Goal: Task Accomplishment & Management: Use online tool/utility

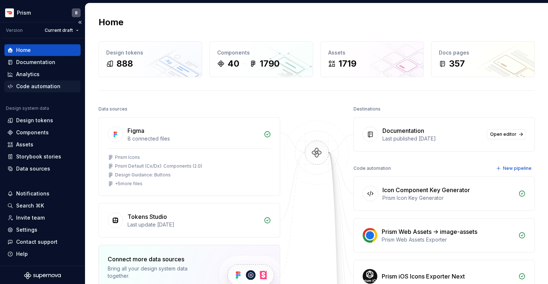
click at [36, 87] on div "Code automation" at bounding box center [38, 86] width 44 height 7
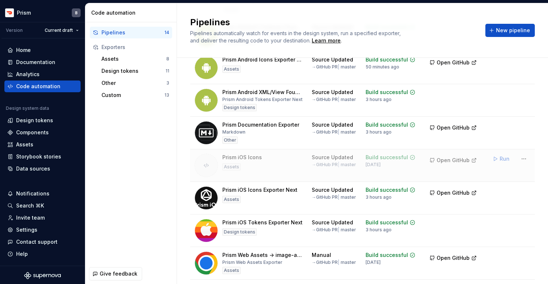
scroll to position [157, 0]
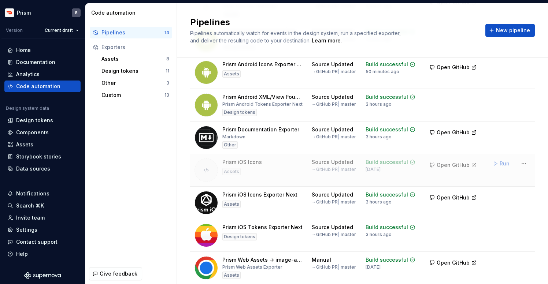
click at [399, 172] on div "Build successful [DATE]" at bounding box center [391, 166] width 50 height 14
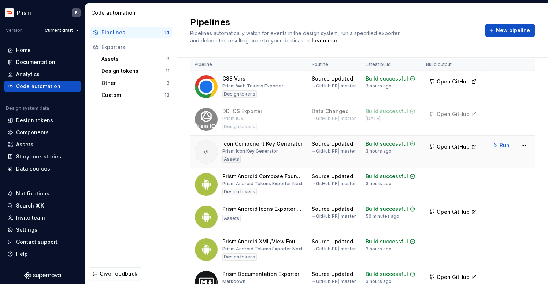
scroll to position [0, 0]
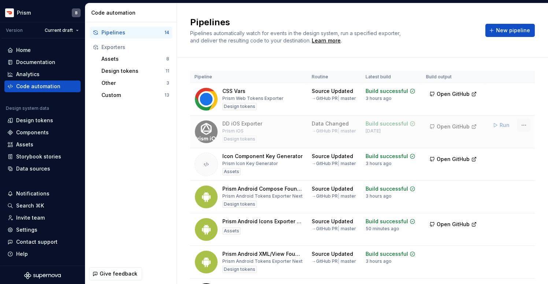
click at [530, 130] on html "Prism B Version Current draft Home Documentation Analytics Code automation Desi…" at bounding box center [274, 142] width 548 height 284
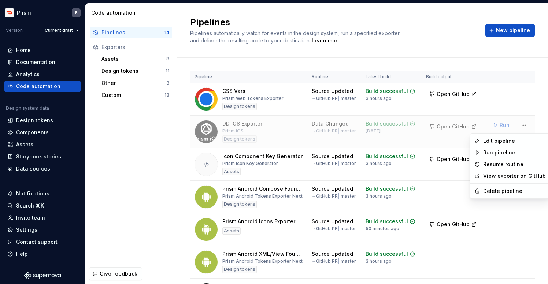
click at [519, 116] on html "Prism B Version Current draft Home Documentation Analytics Code automation Desi…" at bounding box center [274, 142] width 548 height 284
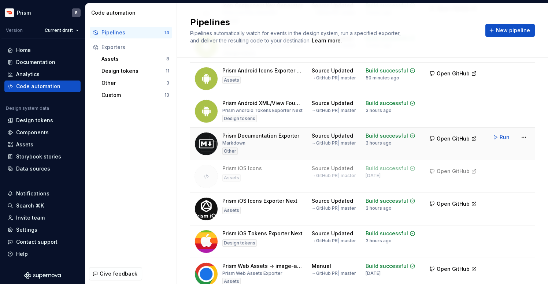
scroll to position [155, 0]
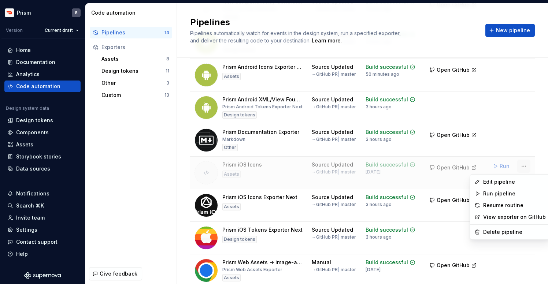
click at [523, 163] on html "Prism B Version Current draft Home Documentation Analytics Code automation Desi…" at bounding box center [274, 142] width 548 height 284
click at [507, 205] on div "Resume routine" at bounding box center [515, 205] width 63 height 7
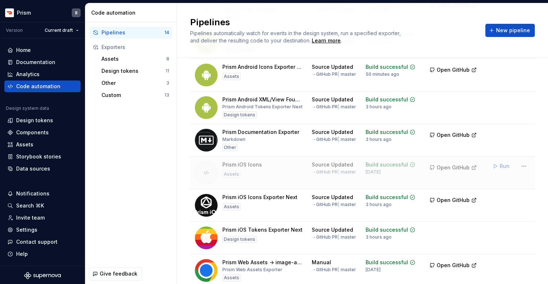
scroll to position [156, 0]
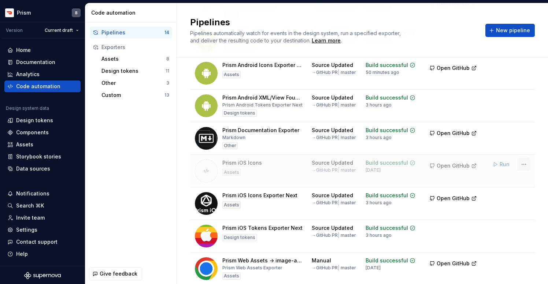
click at [523, 164] on html "Prism B Version Current draft Home Documentation Analytics Code automation Desi…" at bounding box center [274, 142] width 548 height 284
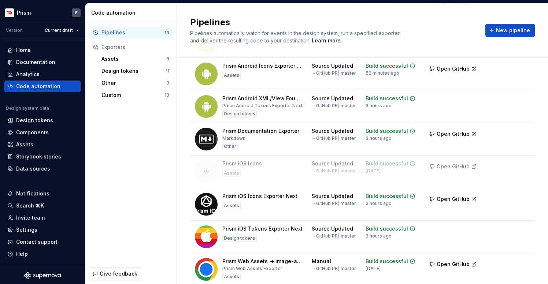
click at [506, 137] on html "Prism B Version Current draft Home Documentation Analytics Code automation Desi…" at bounding box center [274, 142] width 548 height 284
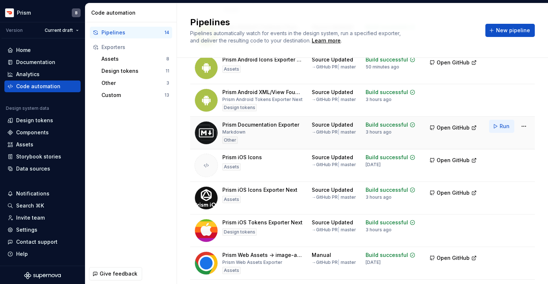
scroll to position [149, 0]
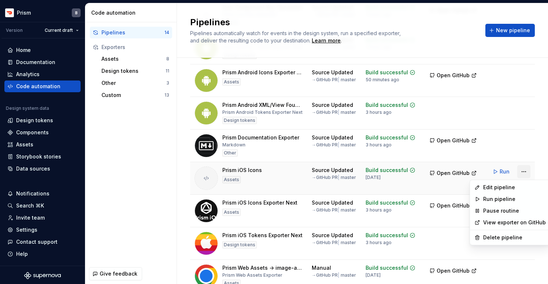
click at [529, 170] on html "Prism B Version Current draft Home Documentation Analytics Code automation Desi…" at bounding box center [274, 142] width 548 height 284
click at [506, 209] on div "Pause routine" at bounding box center [515, 210] width 63 height 7
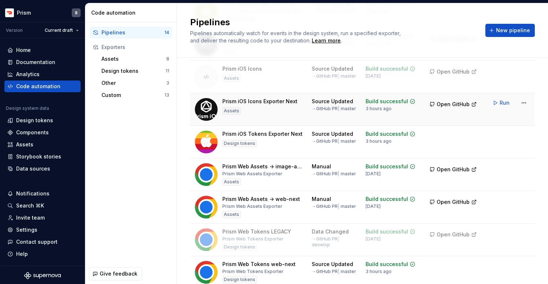
scroll to position [248, 0]
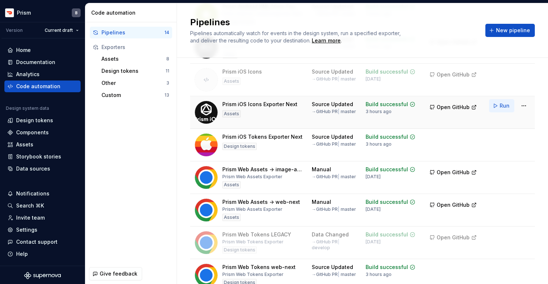
click at [504, 108] on span "Run" at bounding box center [505, 105] width 10 height 7
